Goal: Task Accomplishment & Management: Complete application form

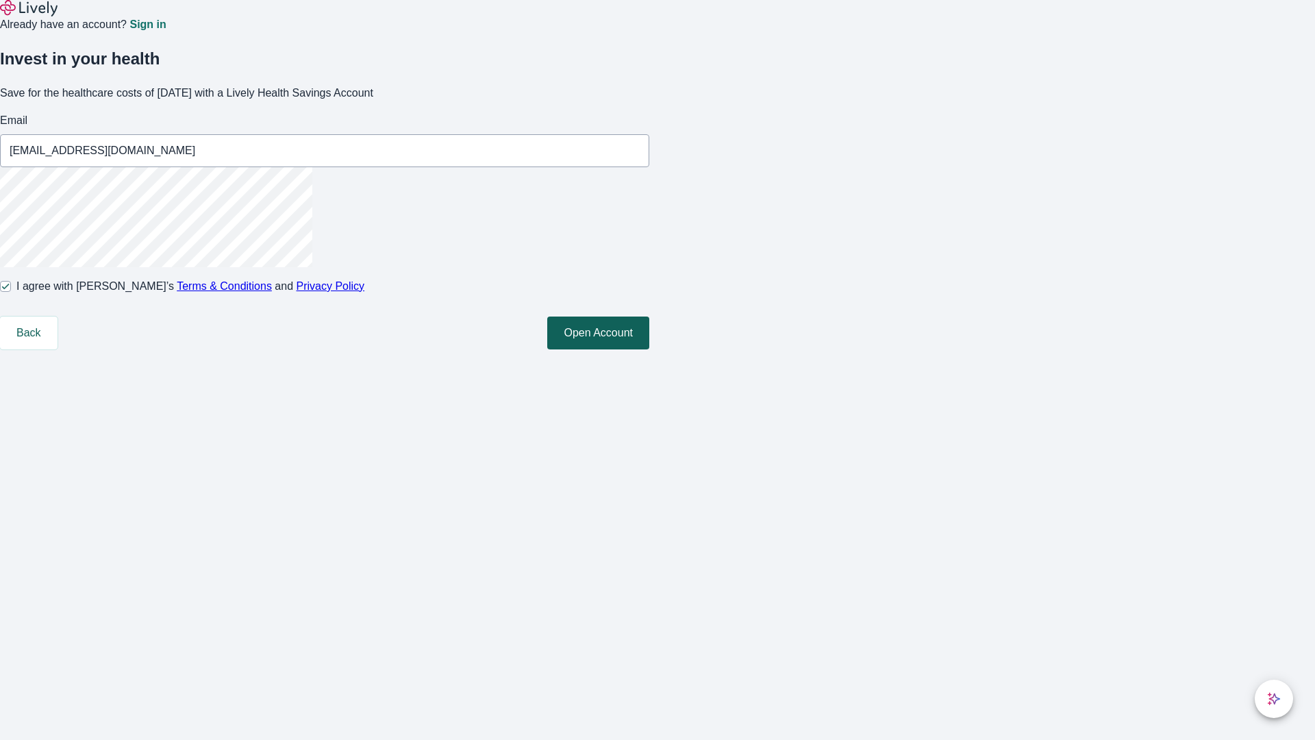
click at [649, 349] on button "Open Account" at bounding box center [598, 332] width 102 height 33
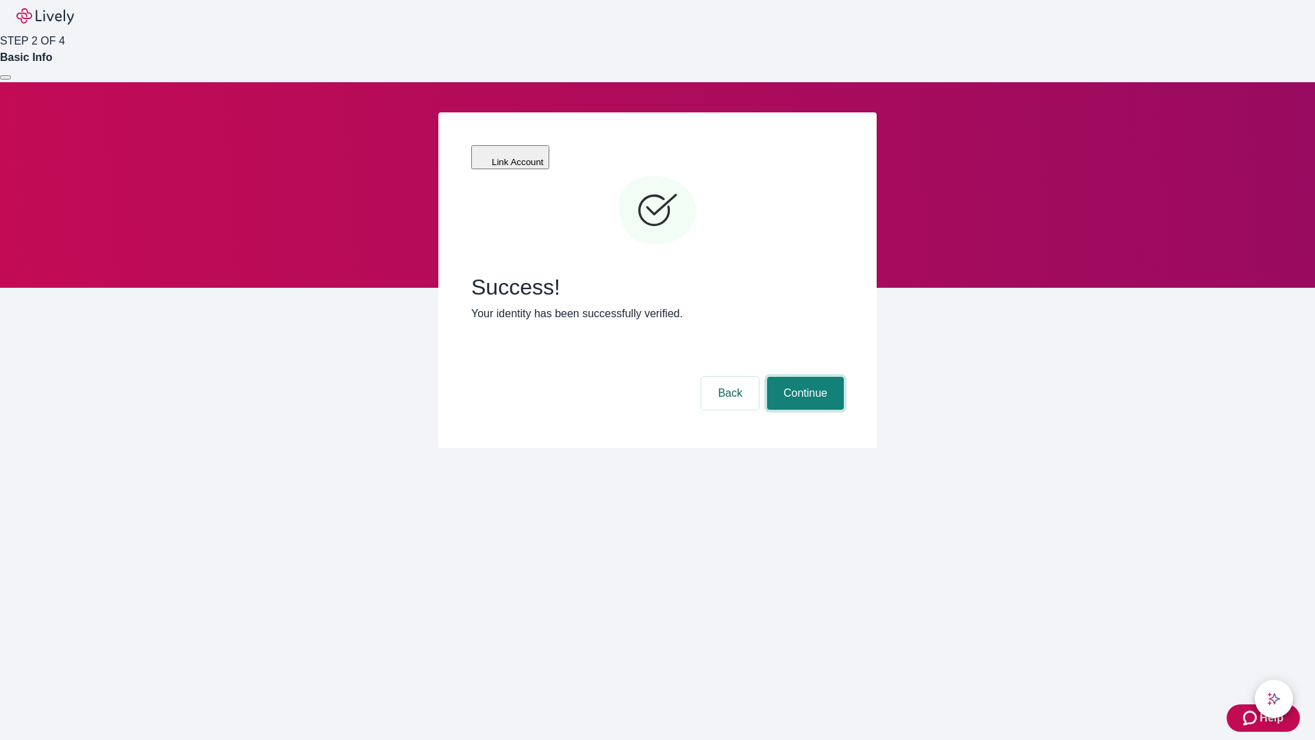
click at [803, 377] on button "Continue" at bounding box center [805, 393] width 77 height 33
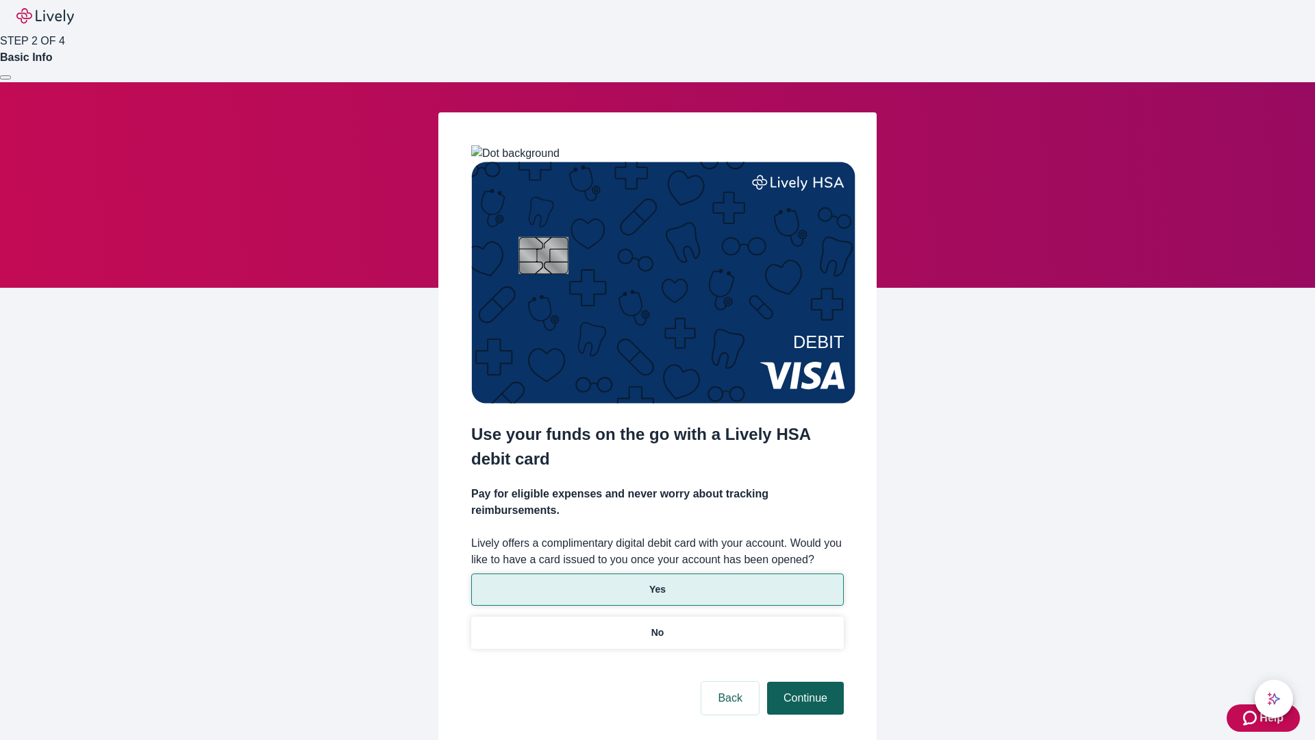
click at [657, 625] on p "No" at bounding box center [657, 632] width 13 height 14
click at [803, 682] on button "Continue" at bounding box center [805, 698] width 77 height 33
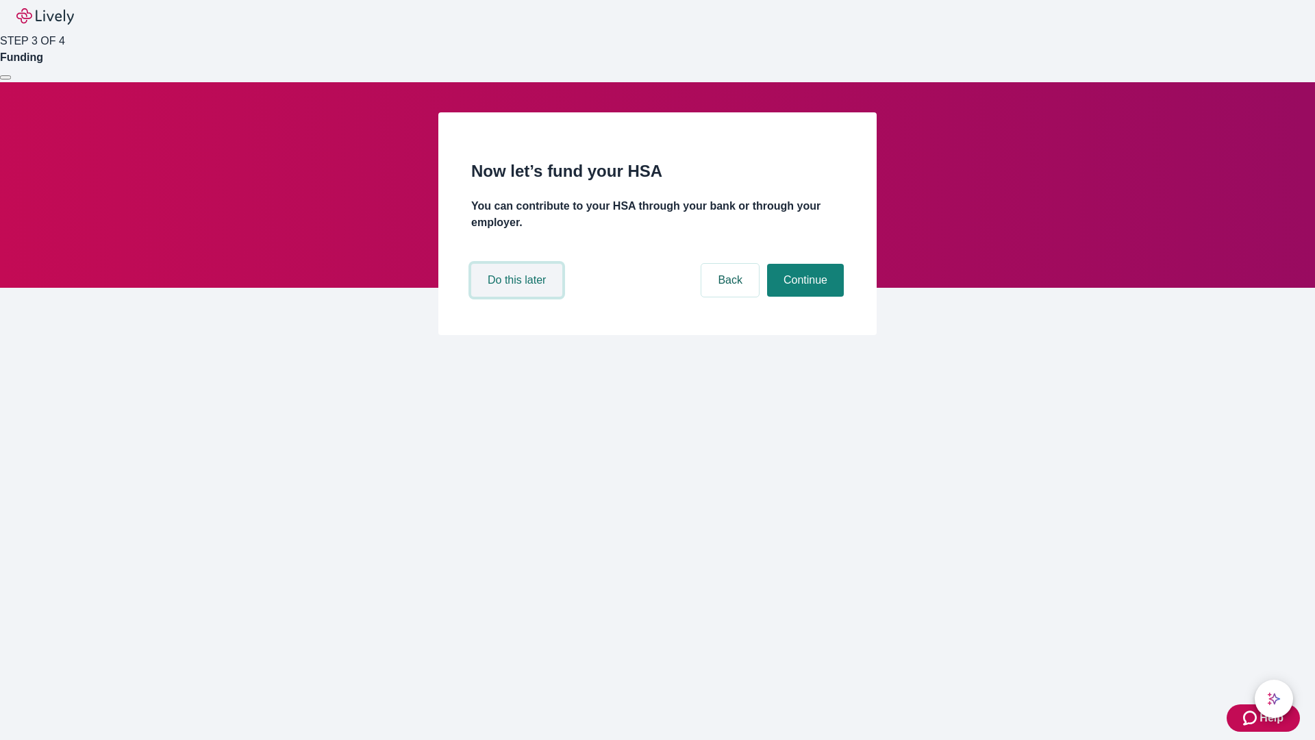
click at [519, 297] on button "Do this later" at bounding box center [516, 280] width 91 height 33
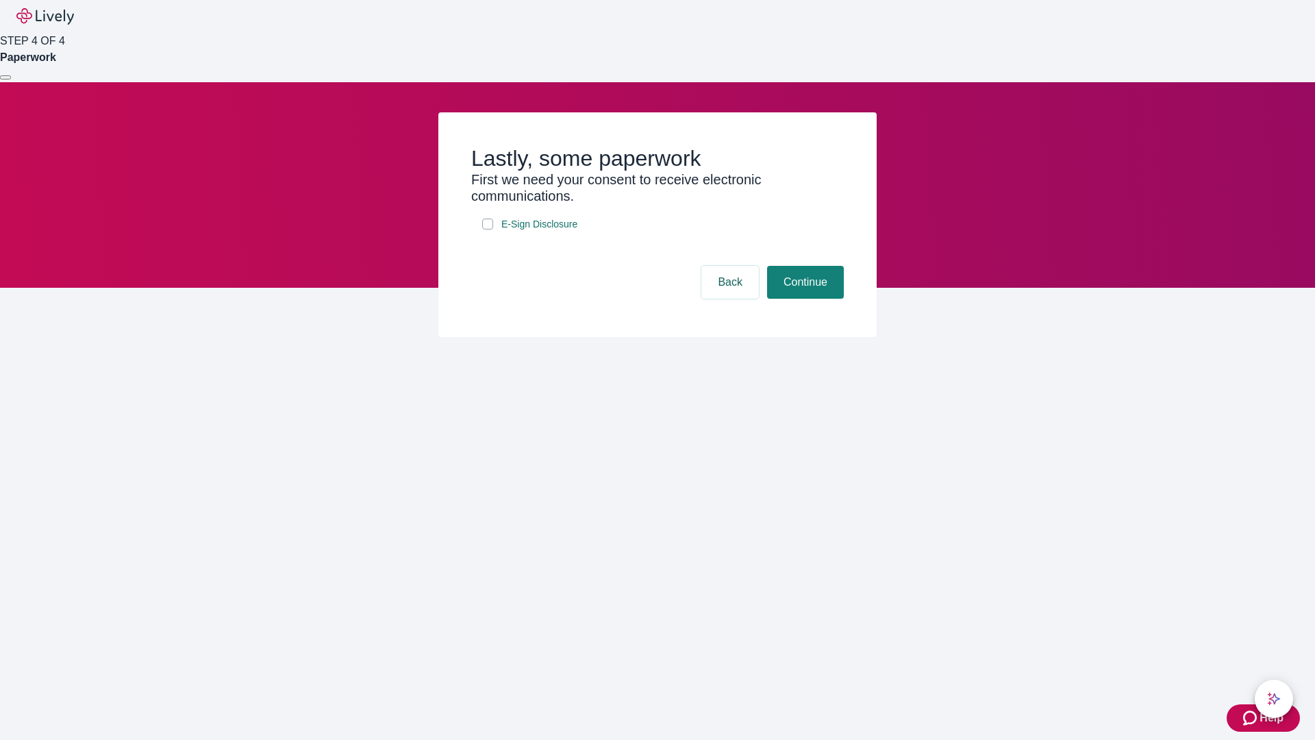
click at [488, 229] on input "E-Sign Disclosure" at bounding box center [487, 224] width 11 height 11
checkbox input "true"
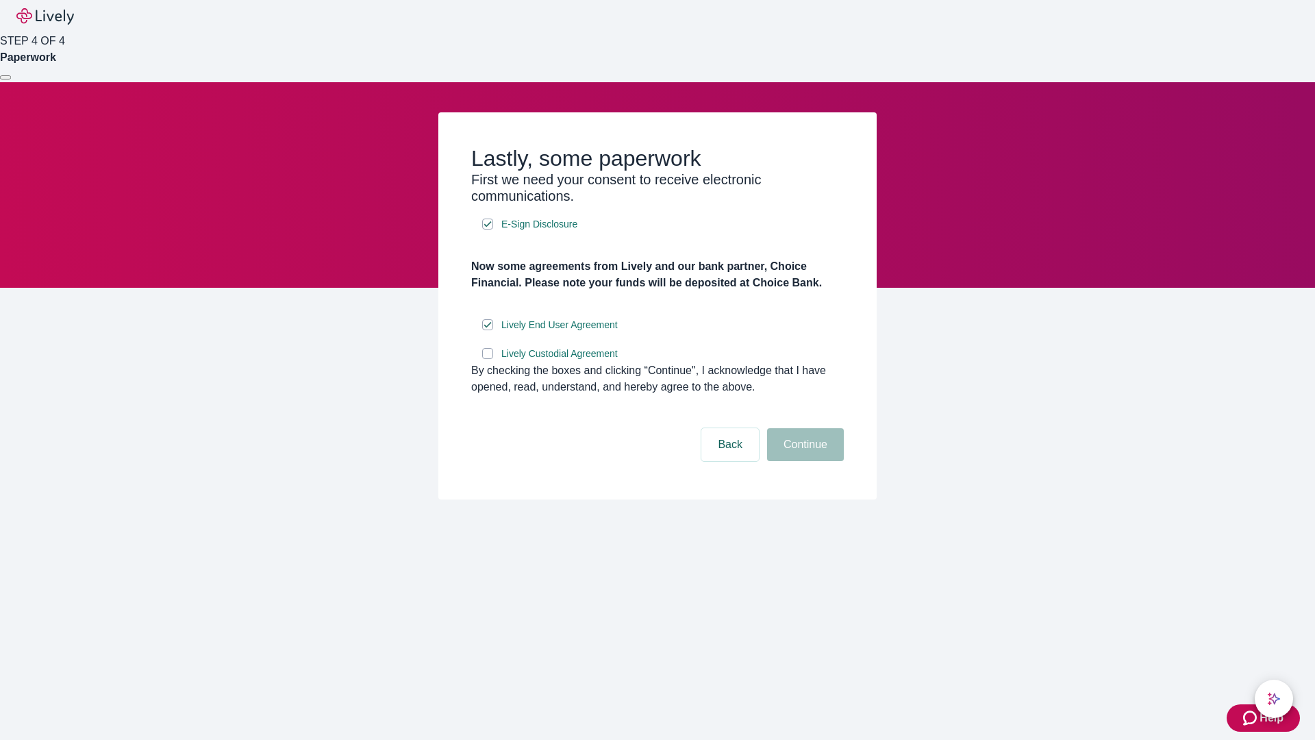
click at [488, 359] on input "Lively Custodial Agreement" at bounding box center [487, 353] width 11 height 11
checkbox input "true"
click at [803, 461] on button "Continue" at bounding box center [805, 444] width 77 height 33
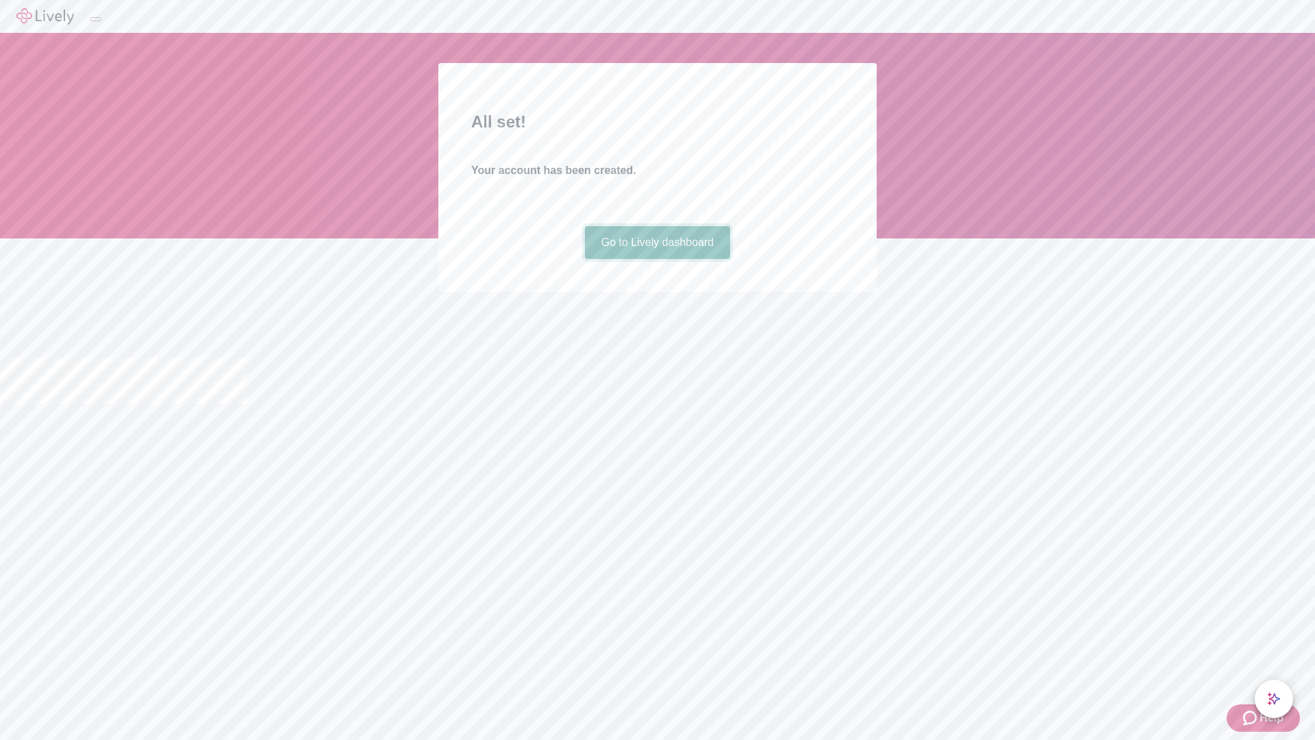
click at [657, 259] on link "Go to Lively dashboard" at bounding box center [658, 242] width 146 height 33
